Goal: Check status

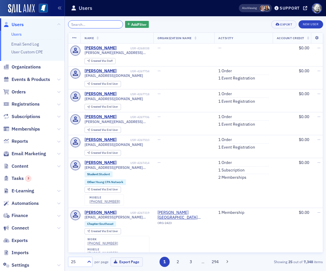
scroll to position [37, 0]
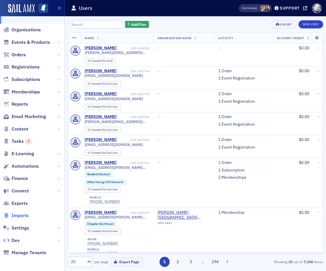
click at [23, 215] on span "Imports" at bounding box center [20, 215] width 17 height 6
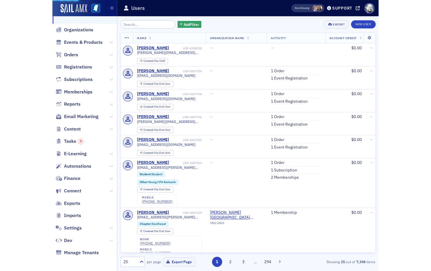
scroll to position [7, 0]
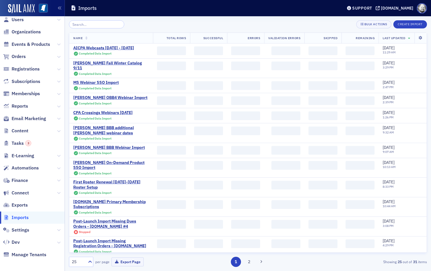
scroll to position [101, 0]
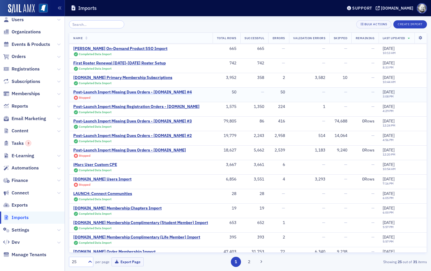
click at [168, 91] on div "Post-Launch Import Missing Dues Orders - [DOMAIN_NAME] #4" at bounding box center [132, 92] width 119 height 5
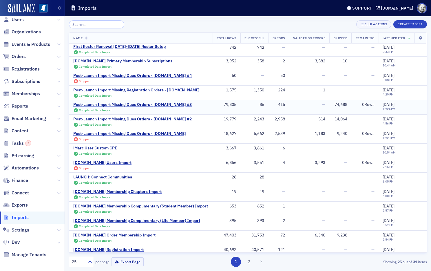
scroll to position [119, 0]
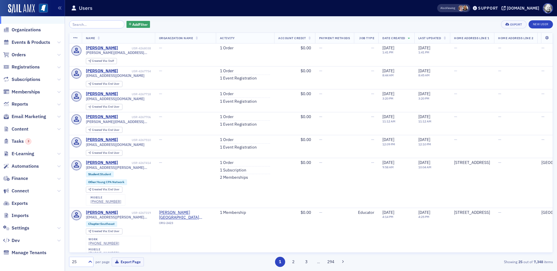
scroll to position [39, 0]
click at [24, 213] on span "Imports" at bounding box center [20, 216] width 17 height 6
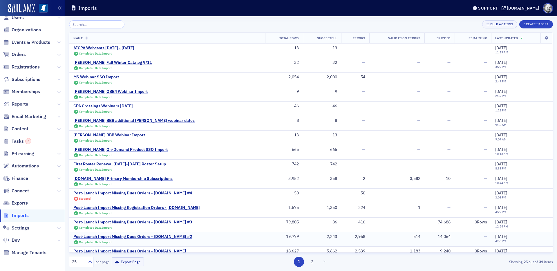
scroll to position [87, 0]
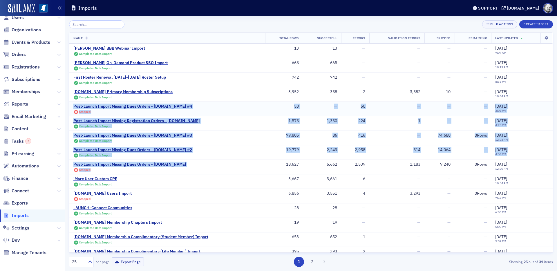
drag, startPoint x: 187, startPoint y: 164, endPoint x: 71, endPoint y: 109, distance: 128.8
click at [71, 109] on tbody "AICPA Webcasts [DATE] - [DATE] Completed Data Import 13 13 — — — — [DATE] 11:29…" at bounding box center [310, 138] width 483 height 362
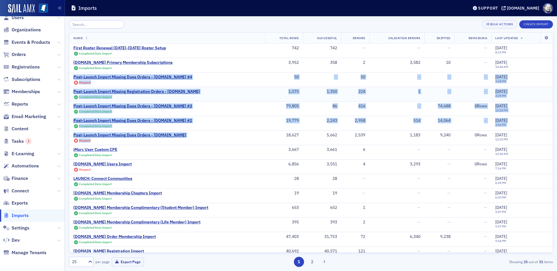
scroll to position [118, 0]
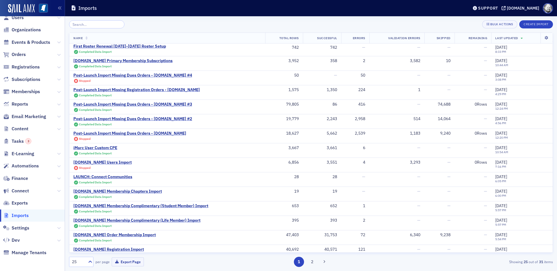
click at [190, 21] on div "Bulk Actions Create Import" at bounding box center [311, 24] width 484 height 8
